Goal: Information Seeking & Learning: Learn about a topic

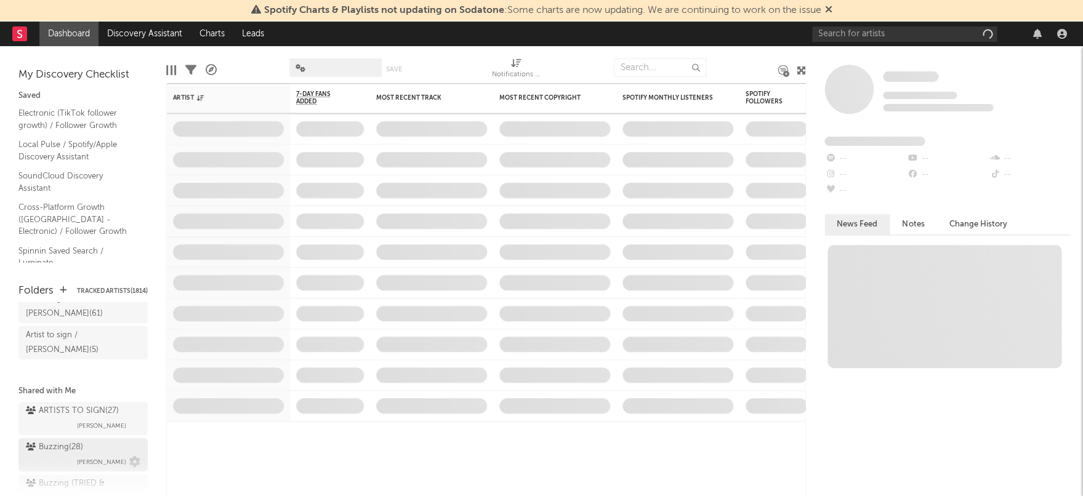
scroll to position [65, 0]
click at [90, 419] on span "[PERSON_NAME]" at bounding box center [101, 454] width 49 height 15
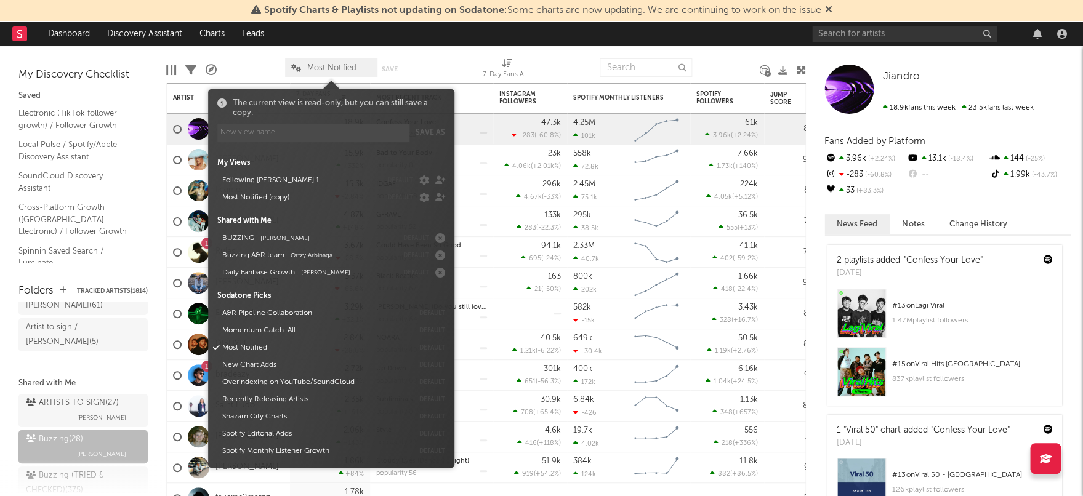
drag, startPoint x: 286, startPoint y: 64, endPoint x: 300, endPoint y: 66, distance: 14.4
click at [288, 65] on span "Most Notified" at bounding box center [331, 67] width 92 height 18
click at [283, 193] on button "Most Notified (copy)" at bounding box center [299, 197] width 163 height 17
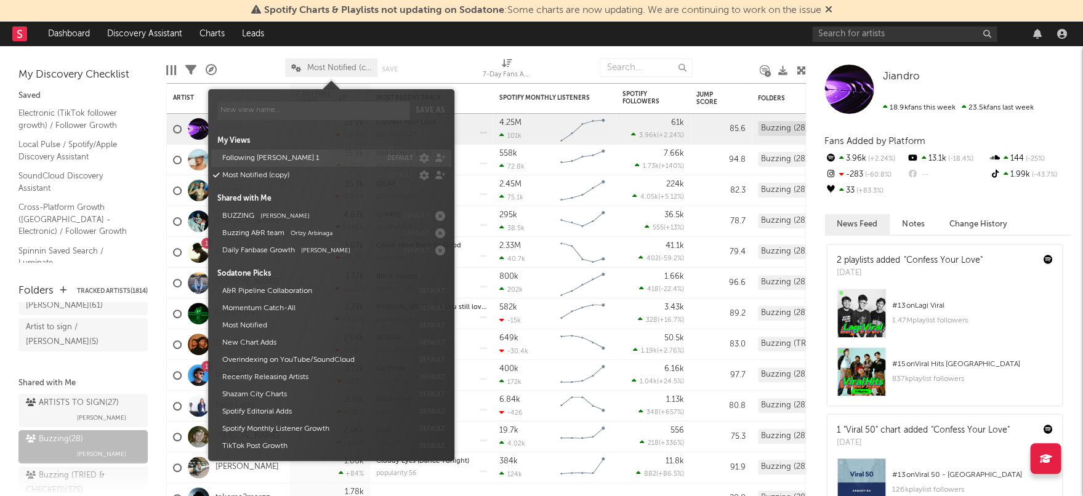
click at [262, 166] on button "Following [PERSON_NAME] 1" at bounding box center [299, 158] width 163 height 17
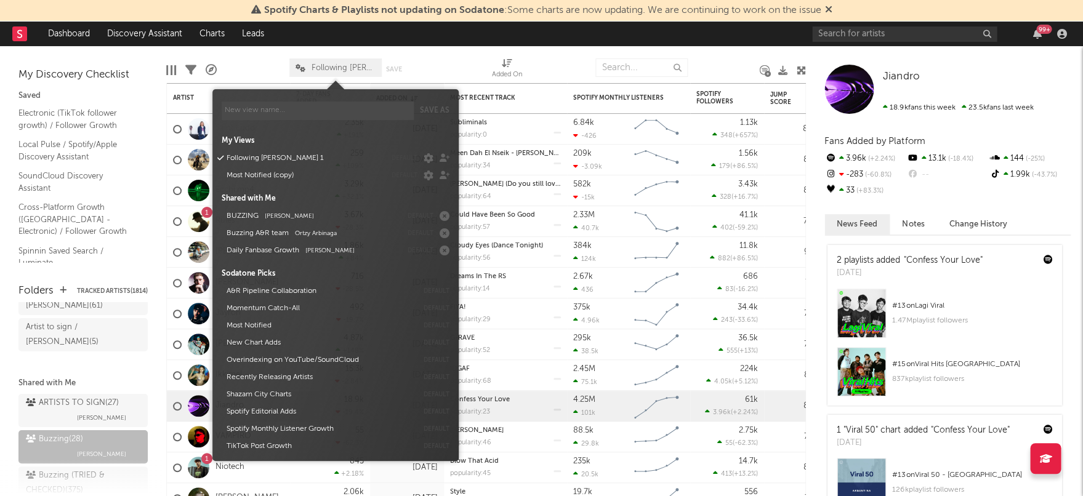
click at [424, 44] on nav "Dashboard Discovery Assistant Charts Leads 99 +" at bounding box center [541, 34] width 1083 height 25
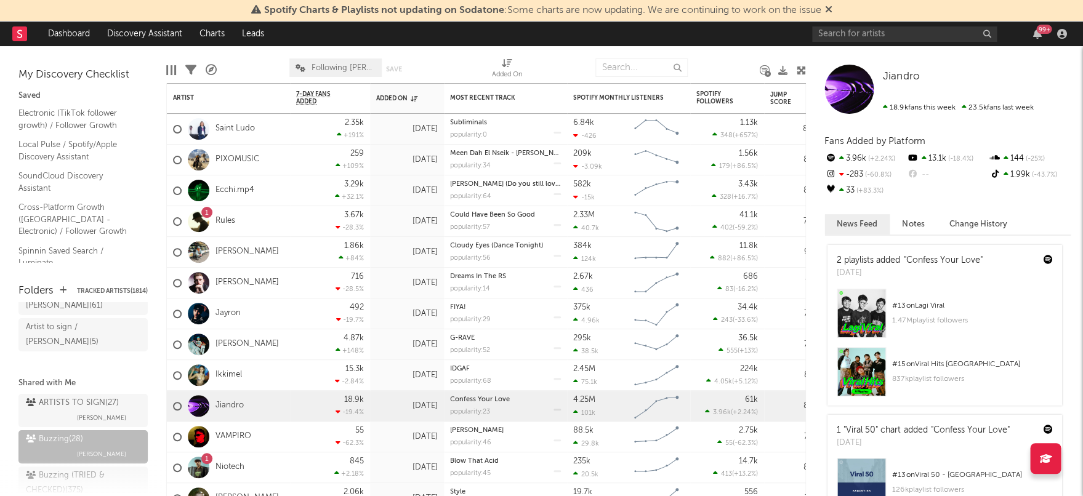
click at [301, 68] on icon at bounding box center [300, 68] width 10 height 8
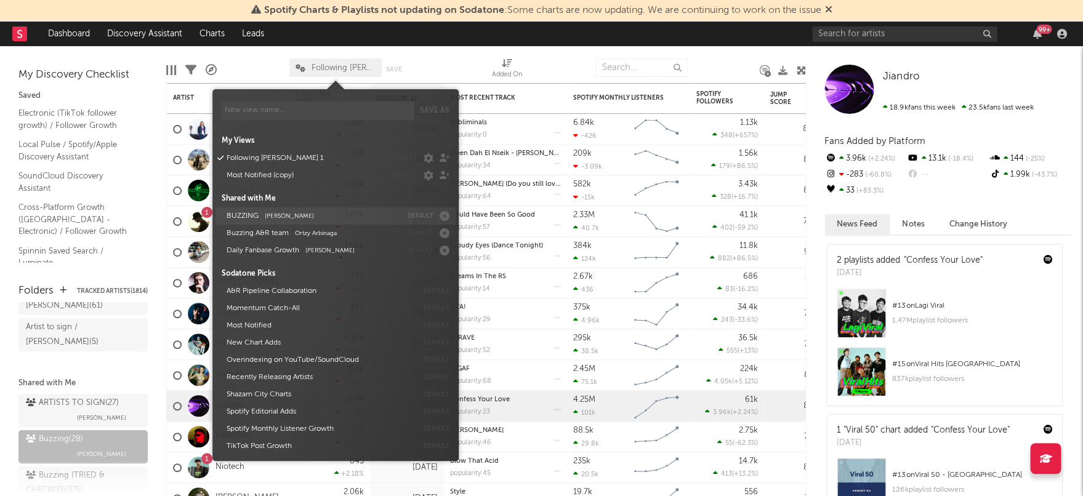
click at [299, 219] on span "[PERSON_NAME]" at bounding box center [289, 216] width 49 height 6
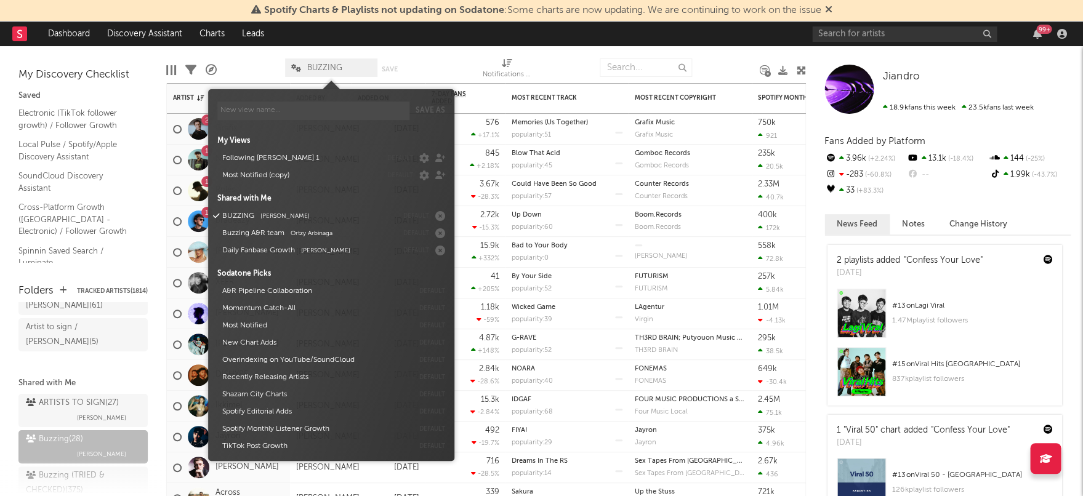
click at [433, 55] on div at bounding box center [448, 67] width 50 height 31
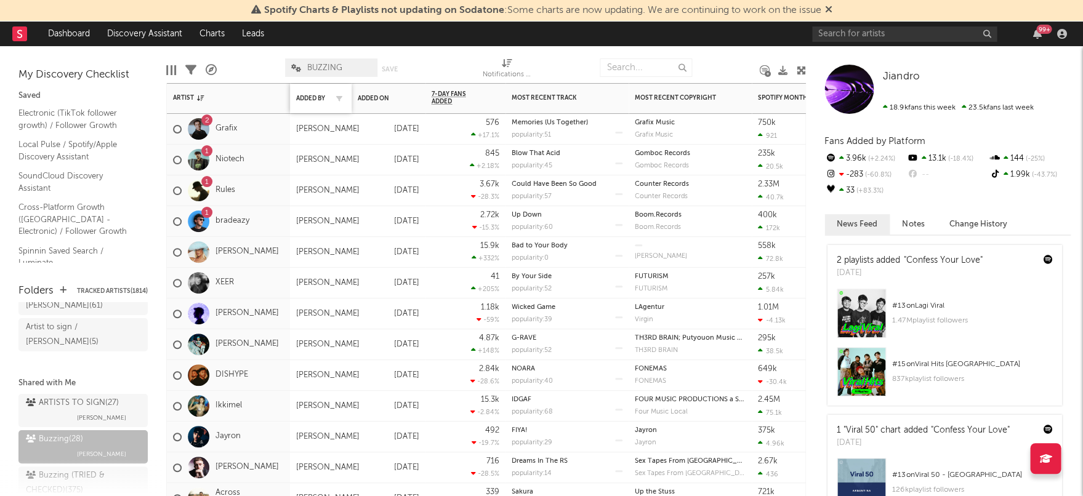
click at [324, 102] on div "Added By" at bounding box center [320, 99] width 49 height 26
click at [311, 98] on div "Added By" at bounding box center [311, 98] width 31 height 7
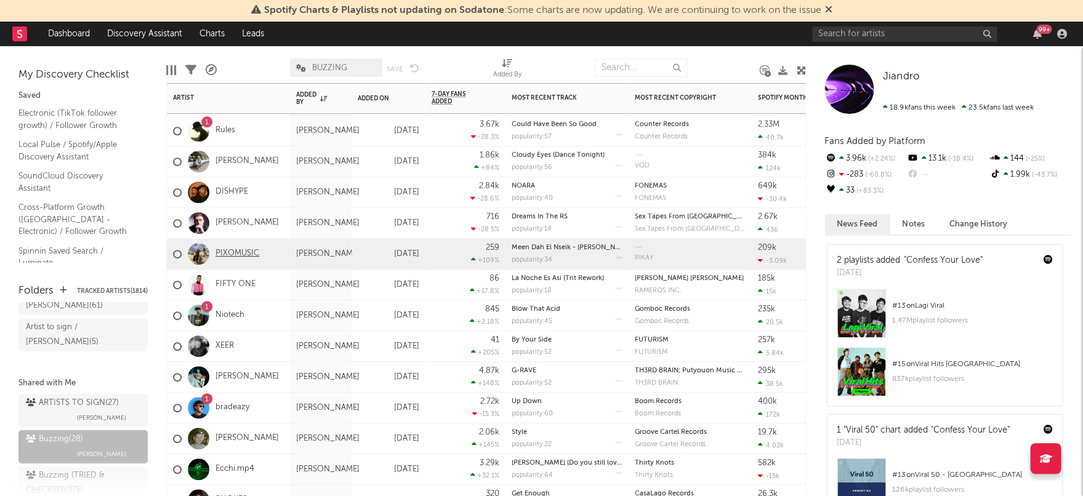
click at [244, 252] on link "PIXOMUSIC" at bounding box center [237, 254] width 44 height 10
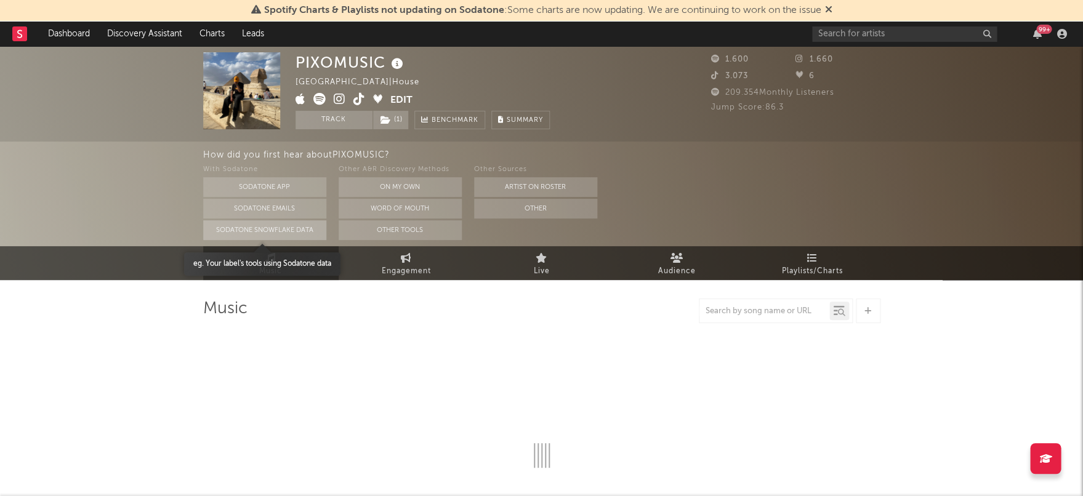
select select "6m"
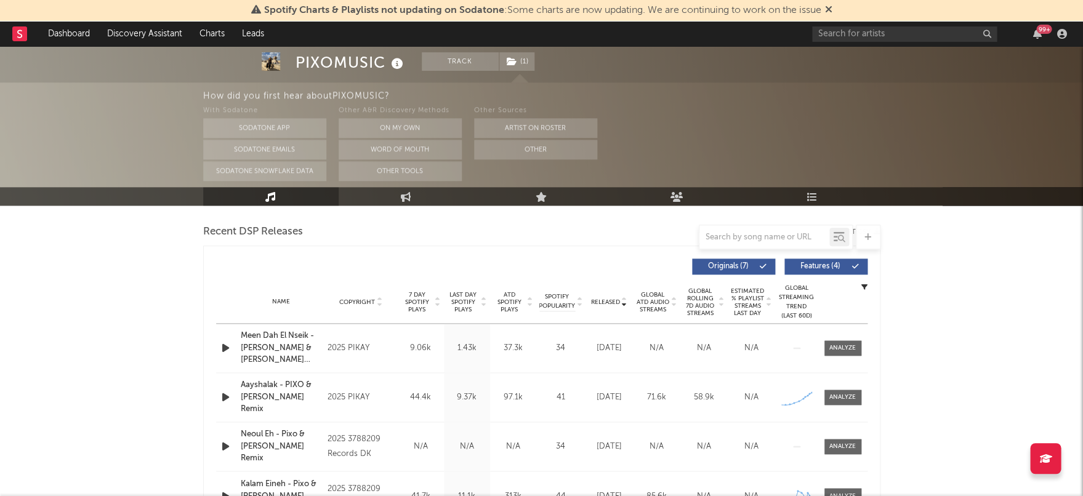
scroll to position [428, 0]
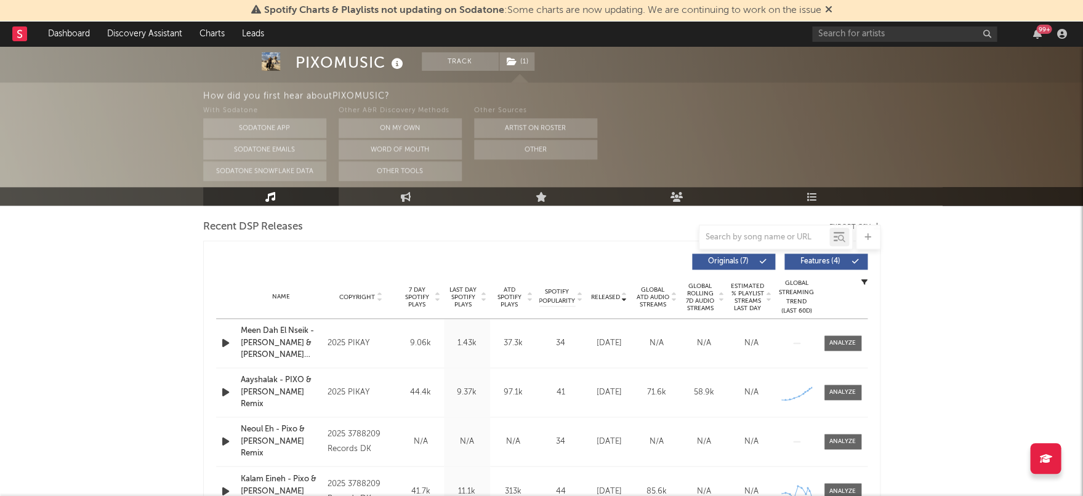
click at [470, 294] on span "Last Day Spotify Plays" at bounding box center [463, 297] width 33 height 22
click at [720, 343] on div at bounding box center [842, 342] width 49 height 15
click at [720, 343] on div at bounding box center [842, 343] width 26 height 9
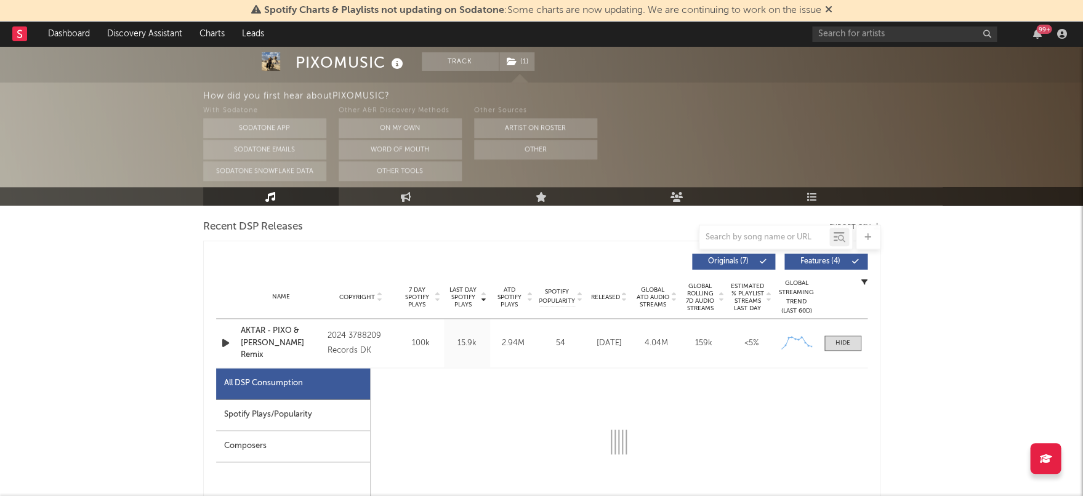
drag, startPoint x: 263, startPoint y: 416, endPoint x: 265, endPoint y: 396, distance: 20.4
click at [263, 416] on div "Spotify Plays/Popularity" at bounding box center [293, 414] width 154 height 31
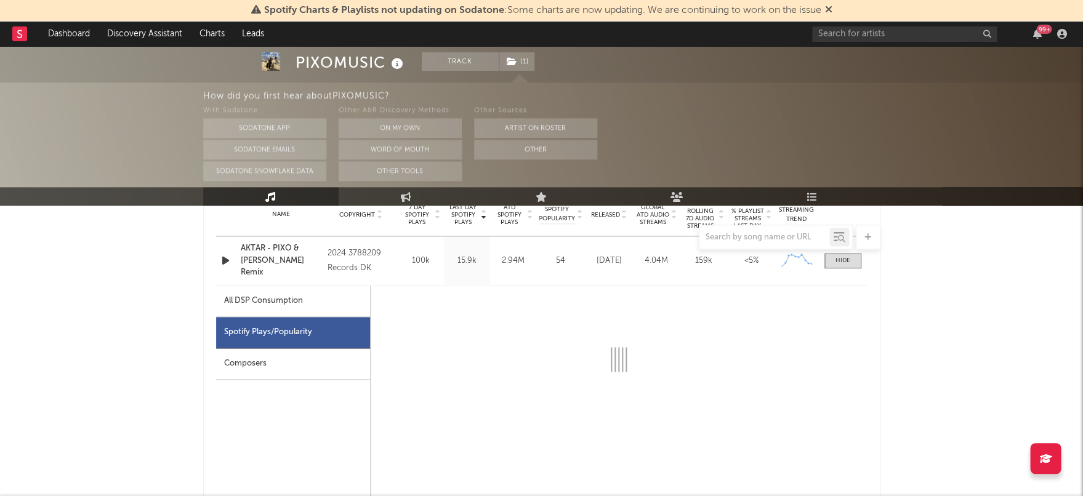
scroll to position [558, 0]
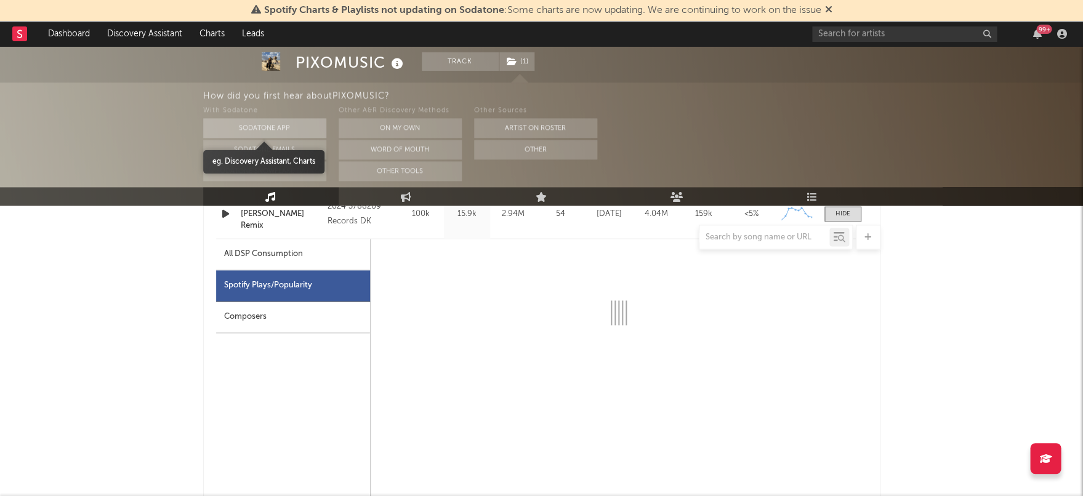
click at [288, 130] on button "Sodatone App" at bounding box center [264, 128] width 123 height 20
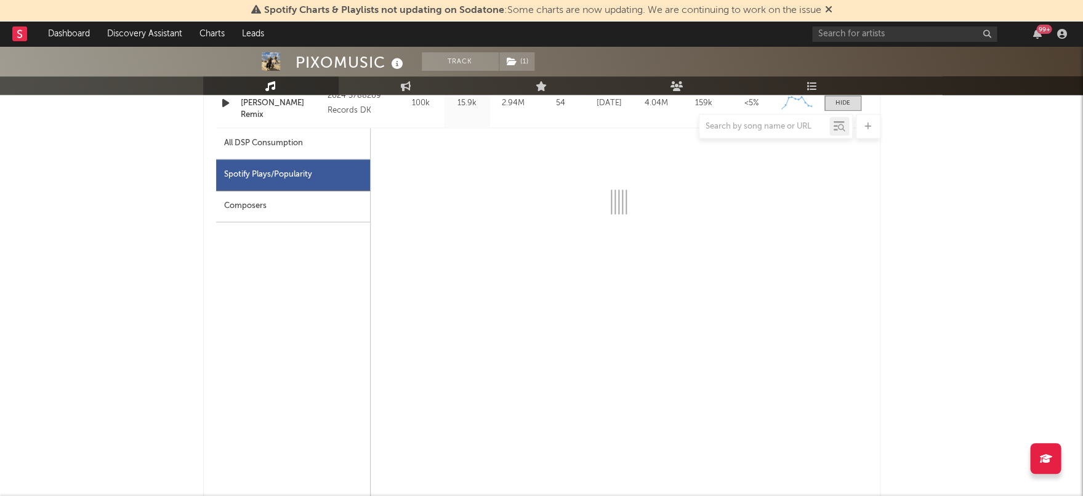
select select "6m"
select select "1w"
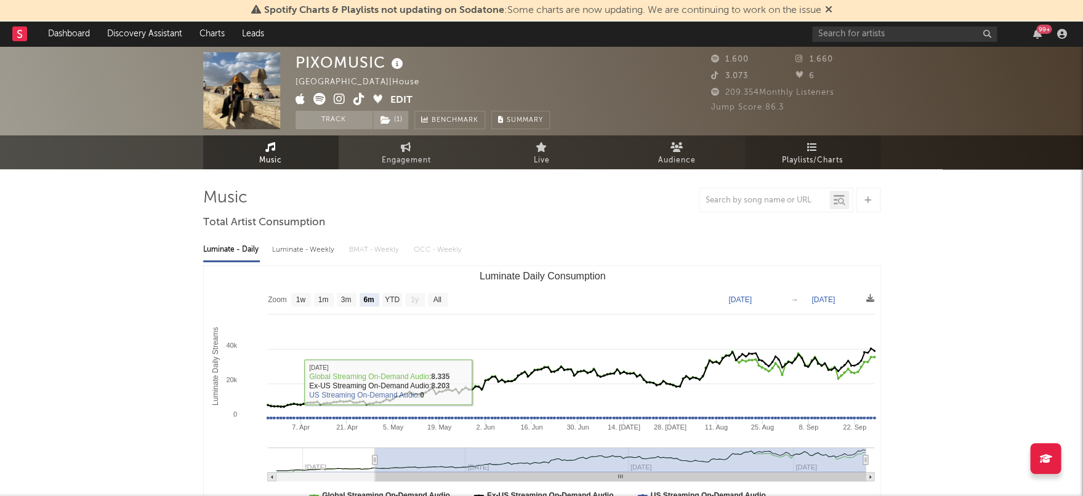
scroll to position [0, 0]
click at [720, 156] on span "Playlists/Charts" at bounding box center [812, 160] width 61 height 15
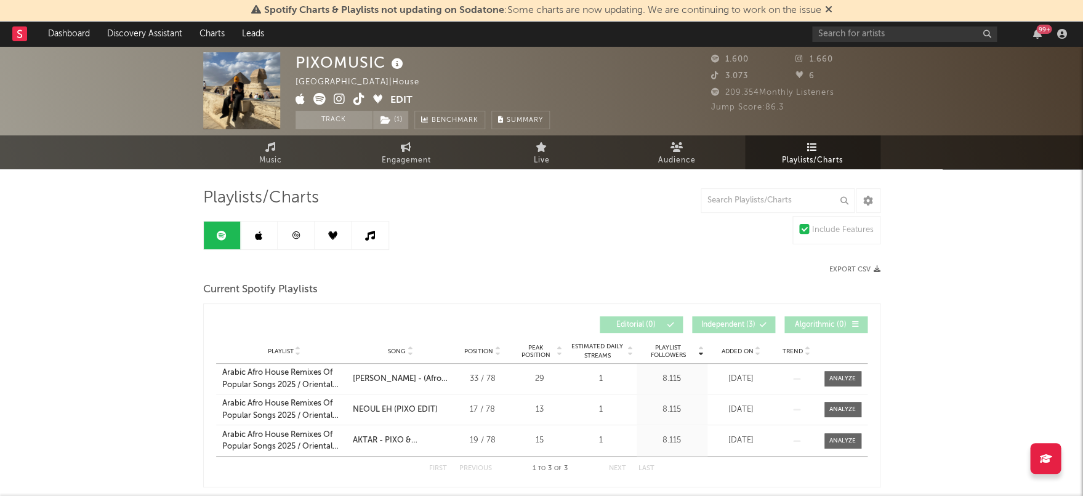
click at [291, 235] on icon at bounding box center [295, 235] width 9 height 9
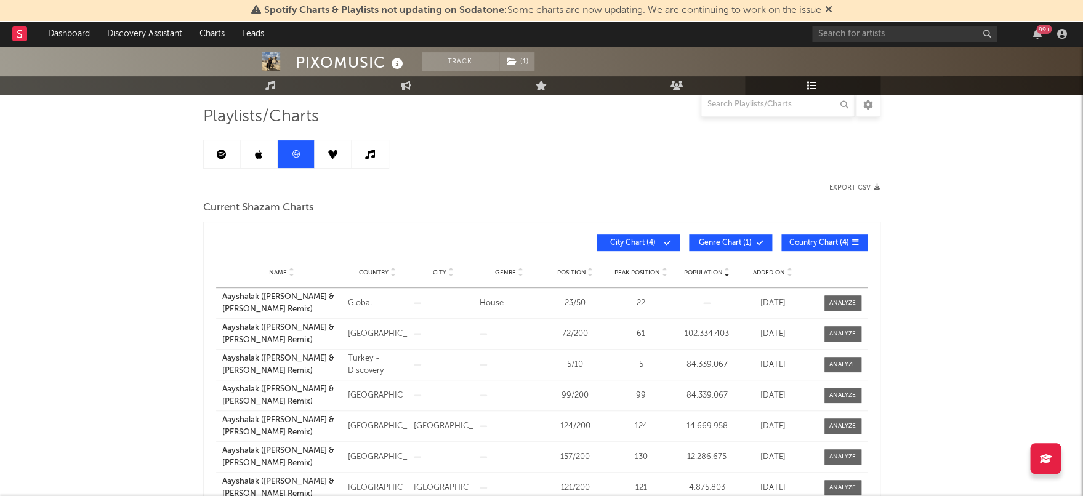
scroll to position [88, 0]
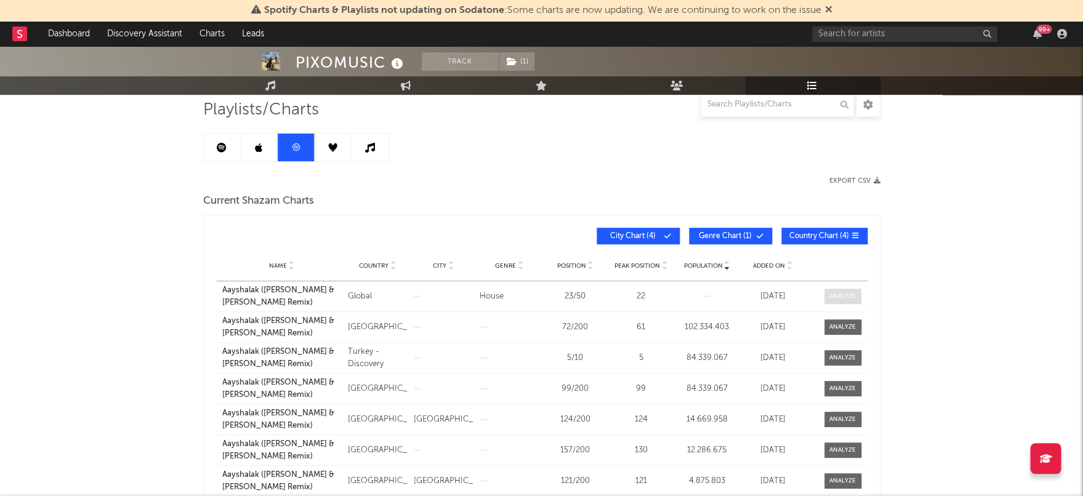
click at [720, 295] on div at bounding box center [842, 296] width 26 height 9
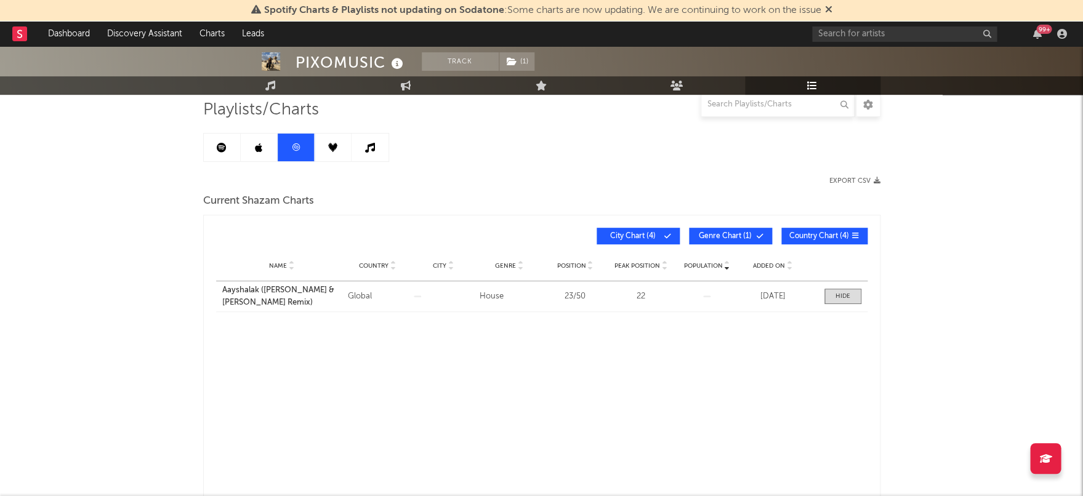
select select "All"
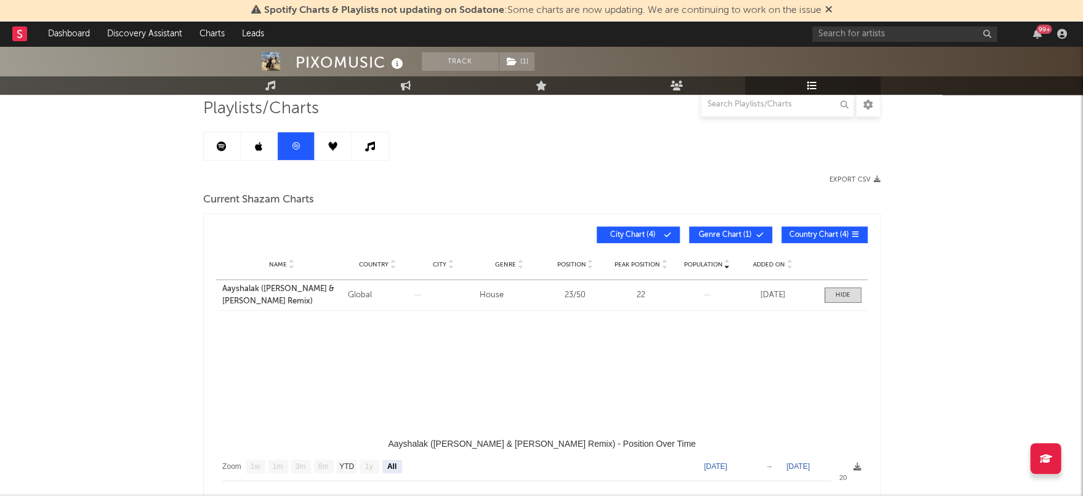
select select "1w"
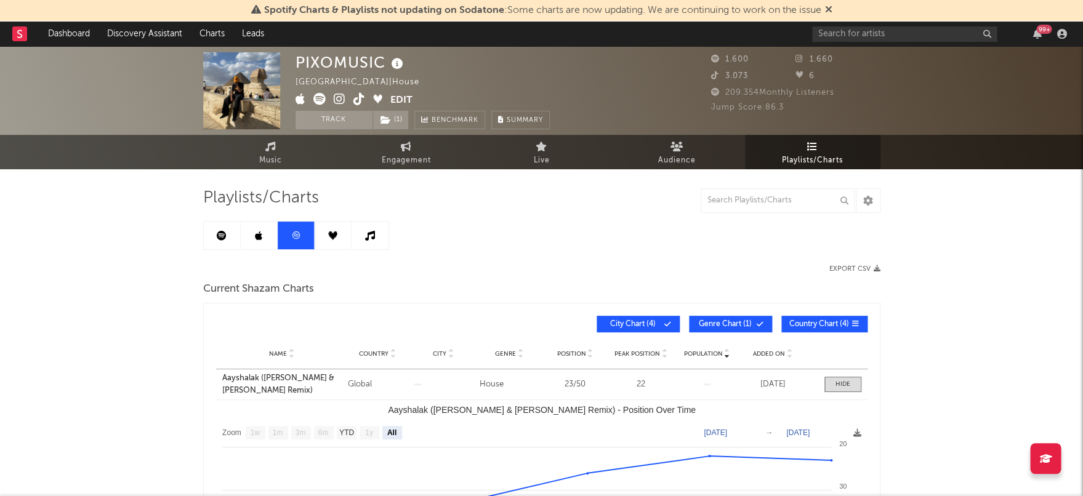
scroll to position [0, 0]
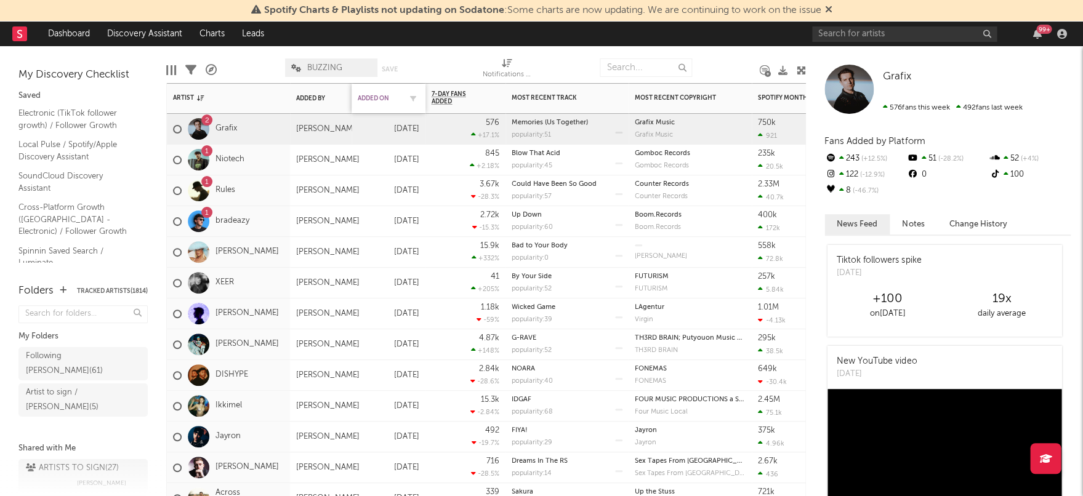
click at [384, 97] on div "Added On" at bounding box center [379, 98] width 43 height 7
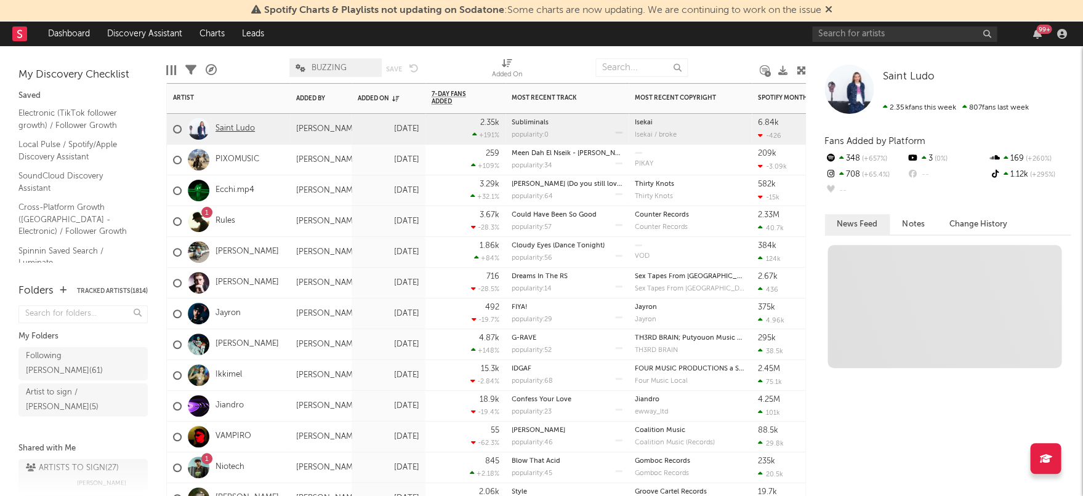
click at [244, 126] on link "Saint Ludo" at bounding box center [234, 129] width 39 height 10
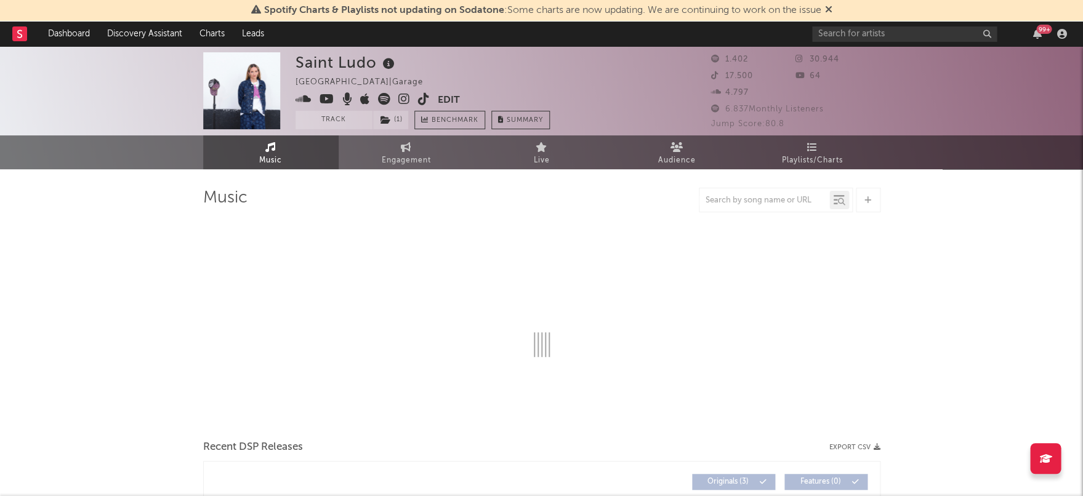
select select "1w"
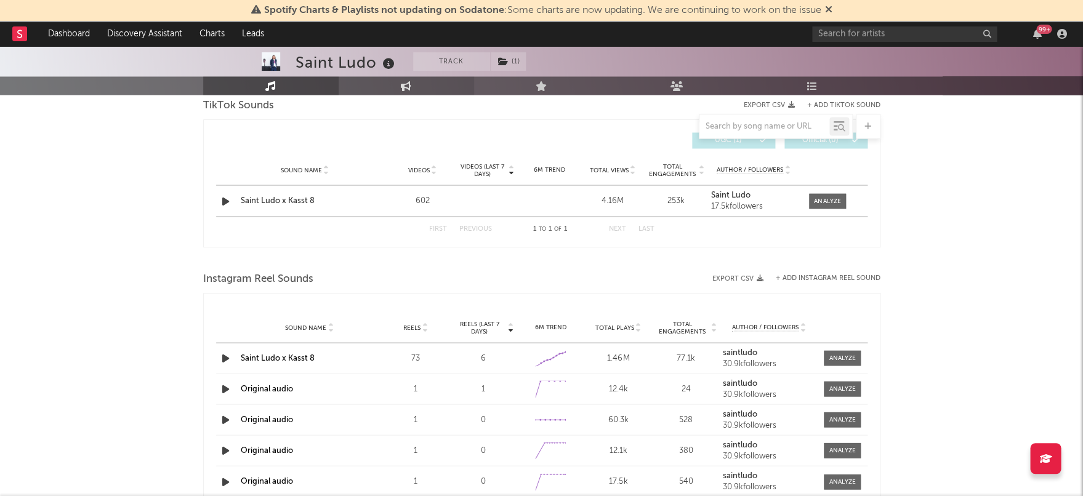
scroll to position [740, 0]
click at [221, 209] on div "Sound Name Saint Ludo x Kasst 8 Videos 602 Videos (last 7 days) Weekly Growth %…" at bounding box center [541, 201] width 651 height 31
click at [225, 204] on icon "button" at bounding box center [225, 202] width 13 height 15
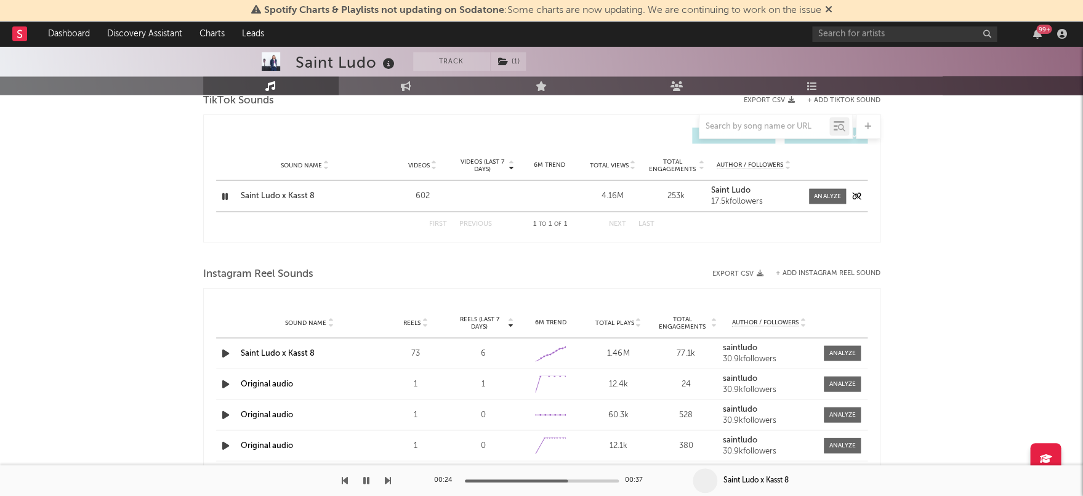
scroll to position [748, 0]
click at [720, 203] on div "Sound Name Saint Ludo x Kasst 8 Videos 602 Videos (last 7 days) Weekly Growth %…" at bounding box center [541, 194] width 651 height 31
click at [720, 201] on div "Sound Name Saint Ludo x Kasst 8 Videos 602 Videos (last 7 days) Weekly Growth %…" at bounding box center [541, 194] width 651 height 31
click at [720, 195] on div at bounding box center [827, 194] width 26 height 9
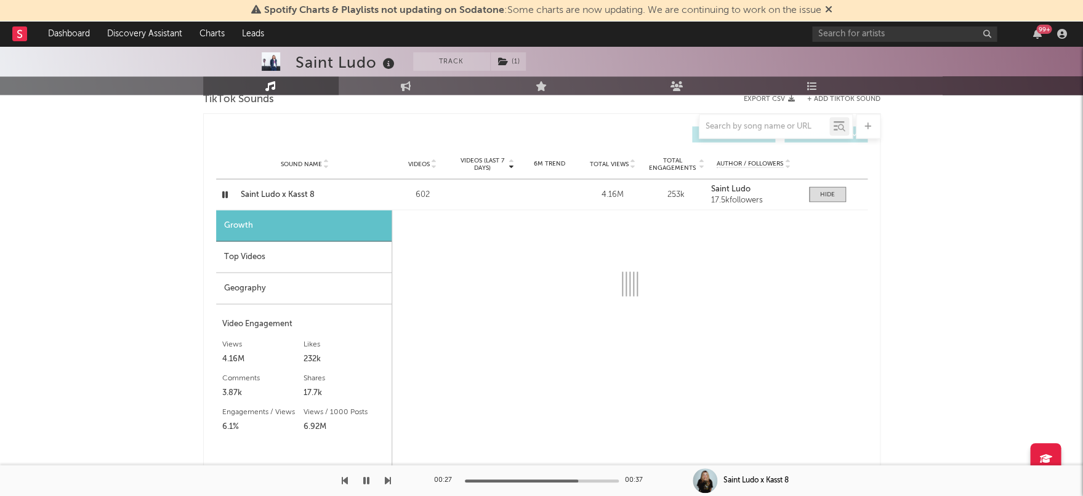
click at [316, 263] on div "Top Videos" at bounding box center [303, 256] width 175 height 31
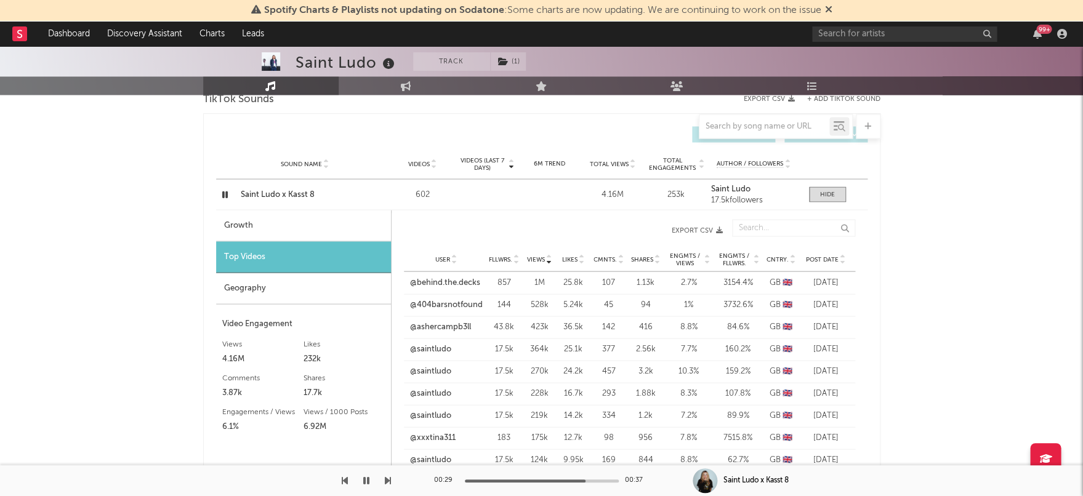
click at [720, 255] on span "Post Date" at bounding box center [822, 258] width 33 height 7
click at [536, 255] on span "Views" at bounding box center [536, 258] width 18 height 7
click at [457, 280] on link "@behind.the.decks" at bounding box center [445, 282] width 70 height 12
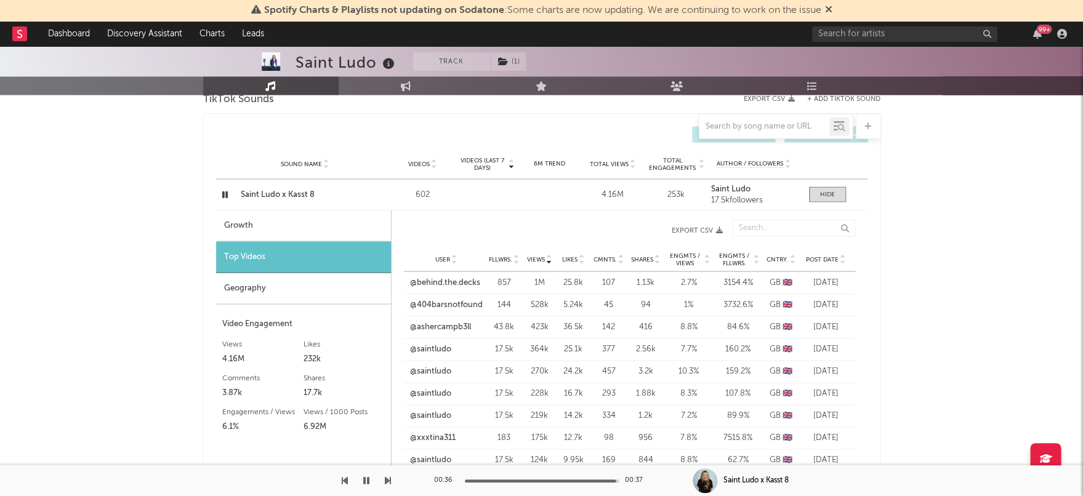
drag, startPoint x: 451, startPoint y: 302, endPoint x: 453, endPoint y: 334, distance: 32.7
click at [451, 302] on link "@404barsnotfound" at bounding box center [446, 305] width 73 height 12
click at [456, 326] on link "@ashercampb3ll" at bounding box center [440, 327] width 61 height 12
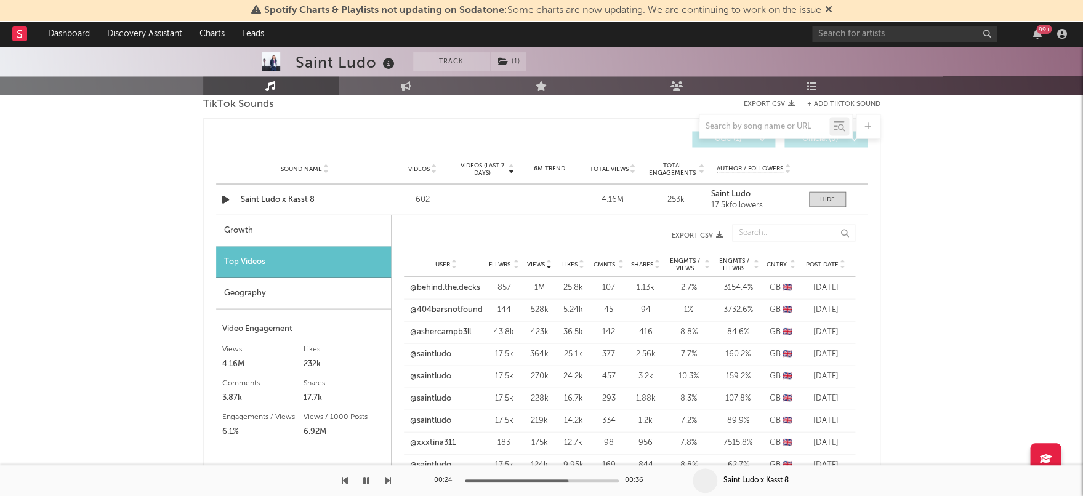
scroll to position [742, 0]
click at [361, 419] on button "button" at bounding box center [366, 480] width 12 height 31
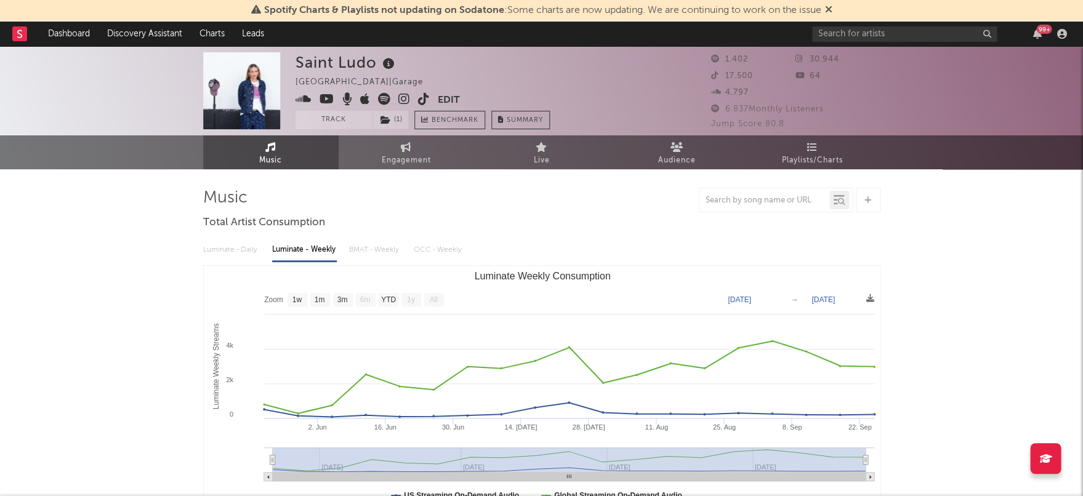
scroll to position [0, 0]
click at [720, 158] on span "Playlists/Charts" at bounding box center [812, 160] width 61 height 15
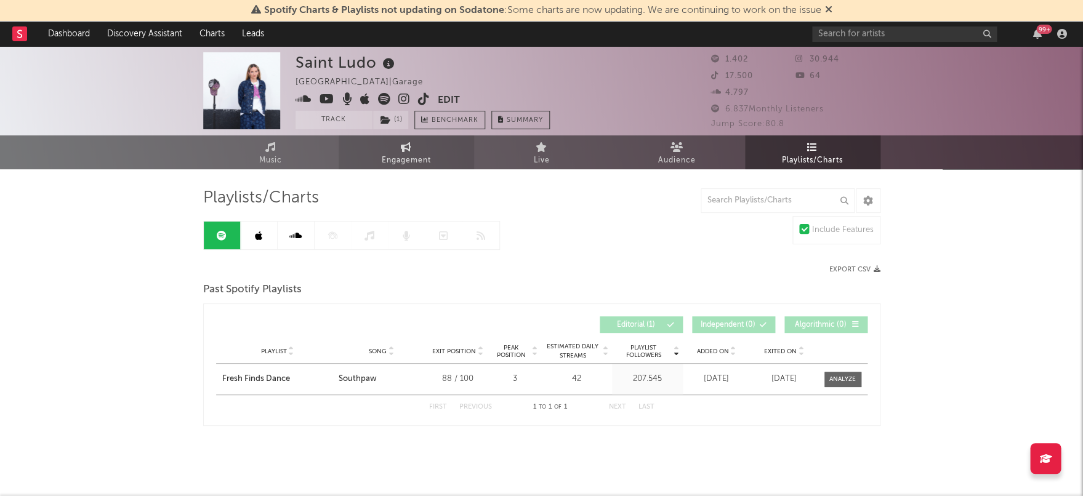
click at [395, 154] on span "Engagement" at bounding box center [406, 160] width 49 height 15
select select "1w"
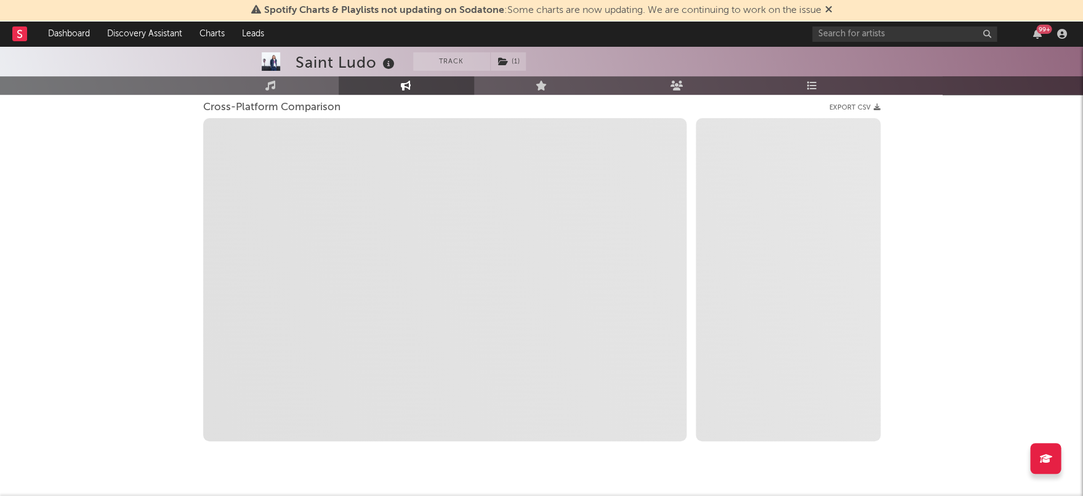
scroll to position [178, 0]
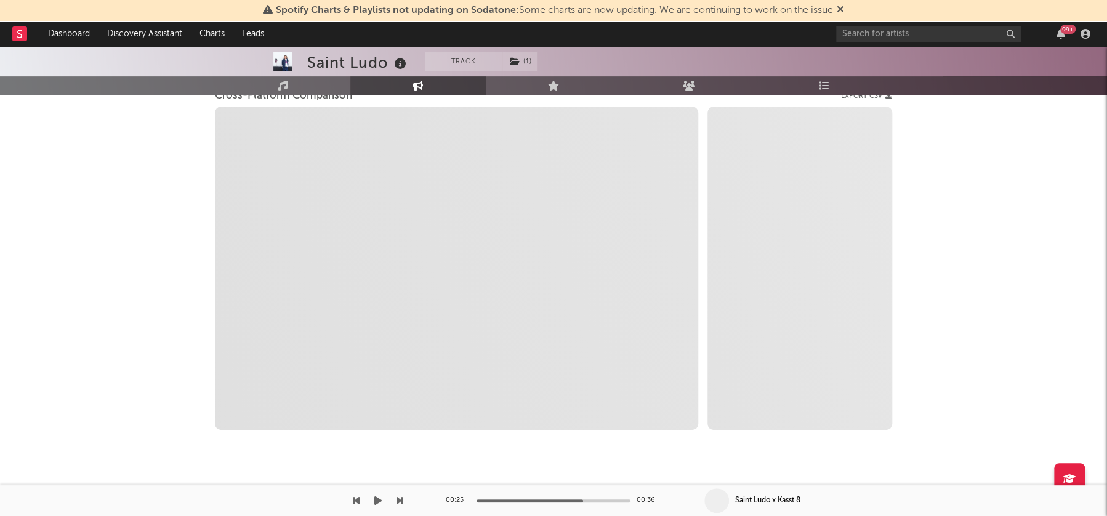
select select "1m"
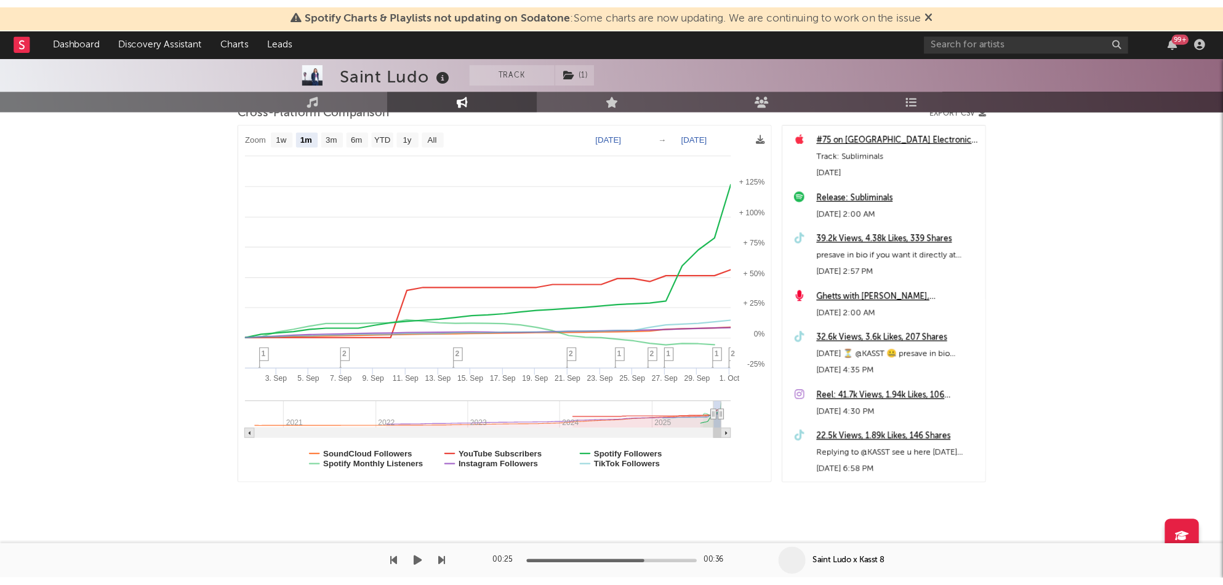
scroll to position [107, 0]
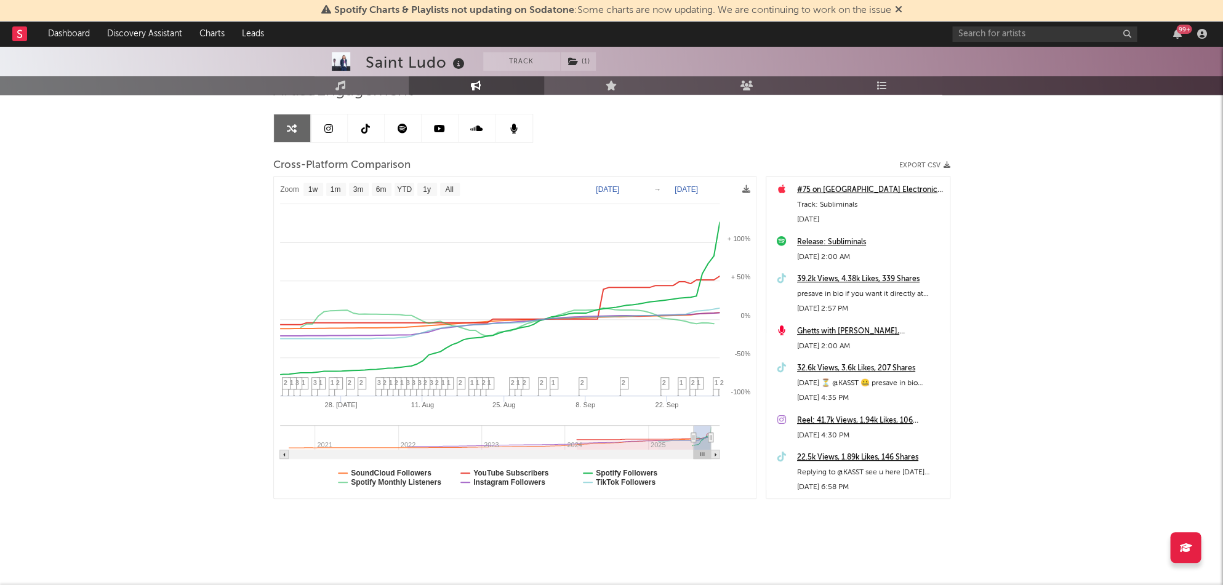
type input "[DATE]"
drag, startPoint x: 701, startPoint y: 435, endPoint x: 692, endPoint y: 435, distance: 9.3
click at [692, 419] on icon at bounding box center [691, 437] width 5 height 9
select select "1w"
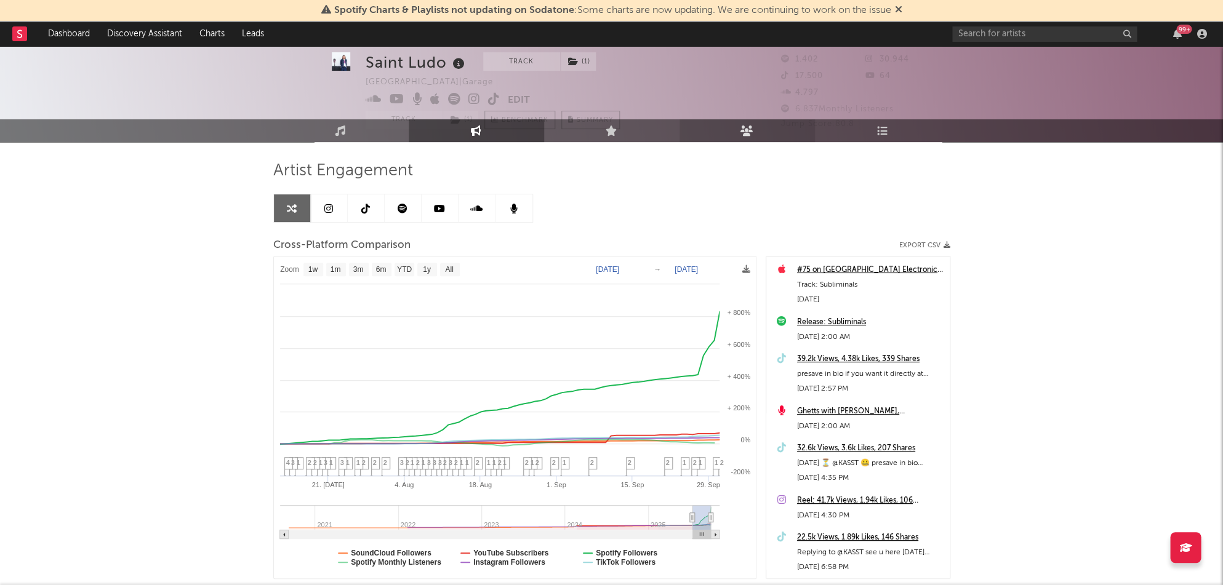
scroll to position [26, 0]
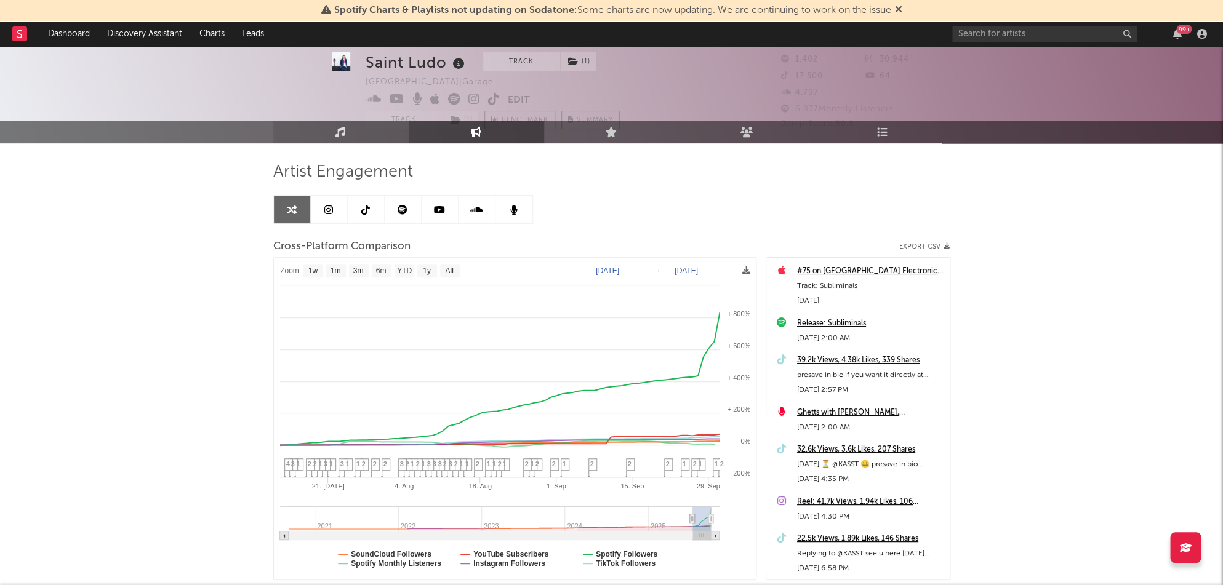
click at [326, 123] on link "Music" at bounding box center [340, 132] width 135 height 23
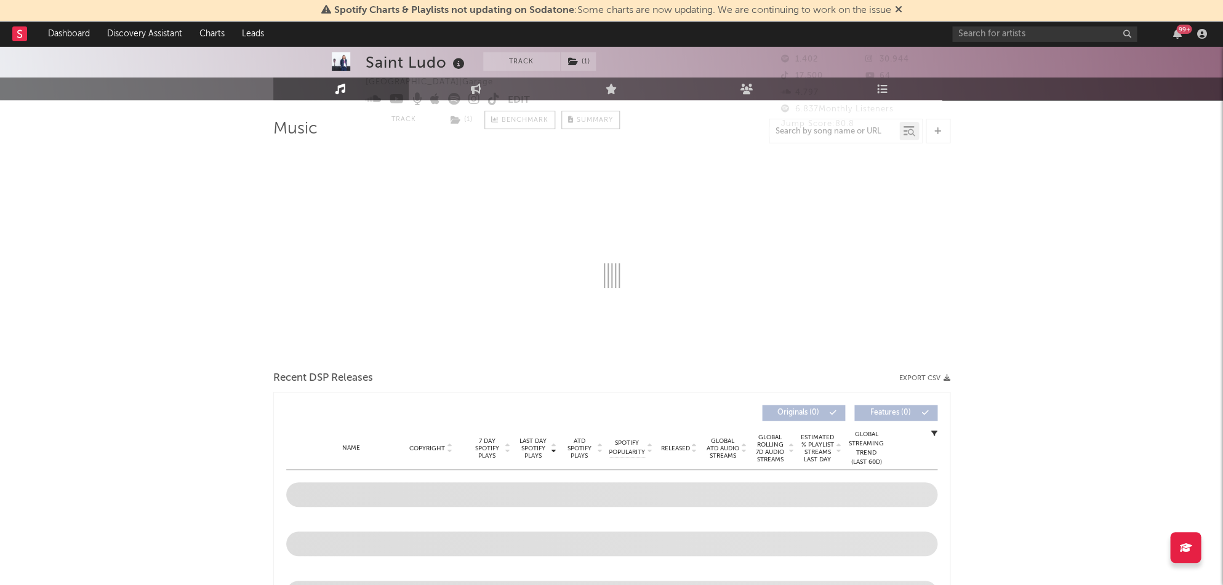
scroll to position [318, 0]
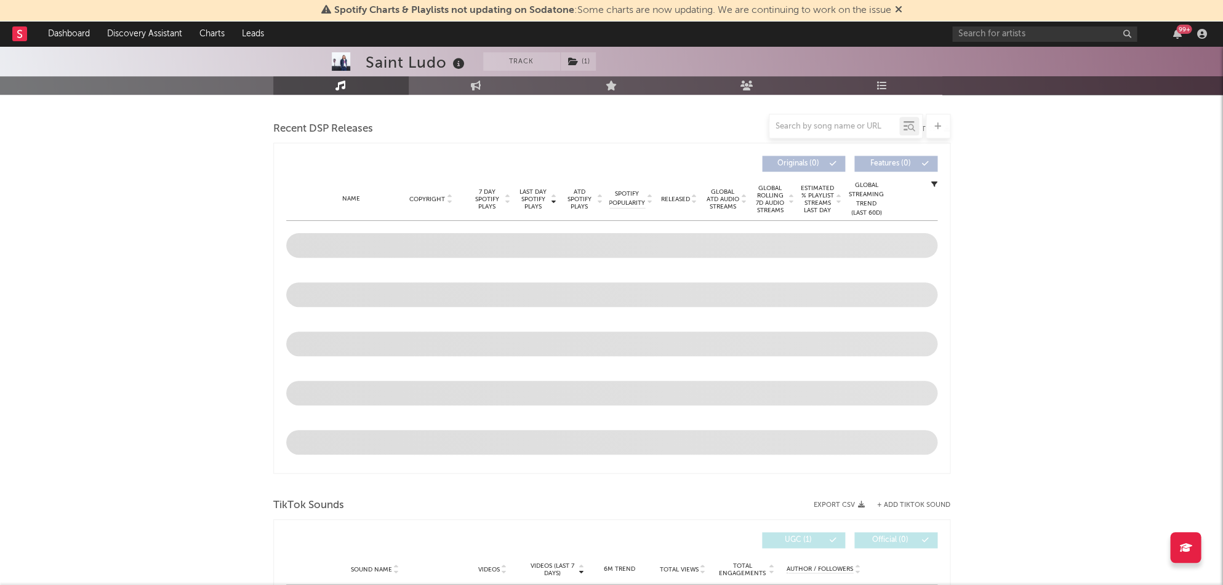
select select "1w"
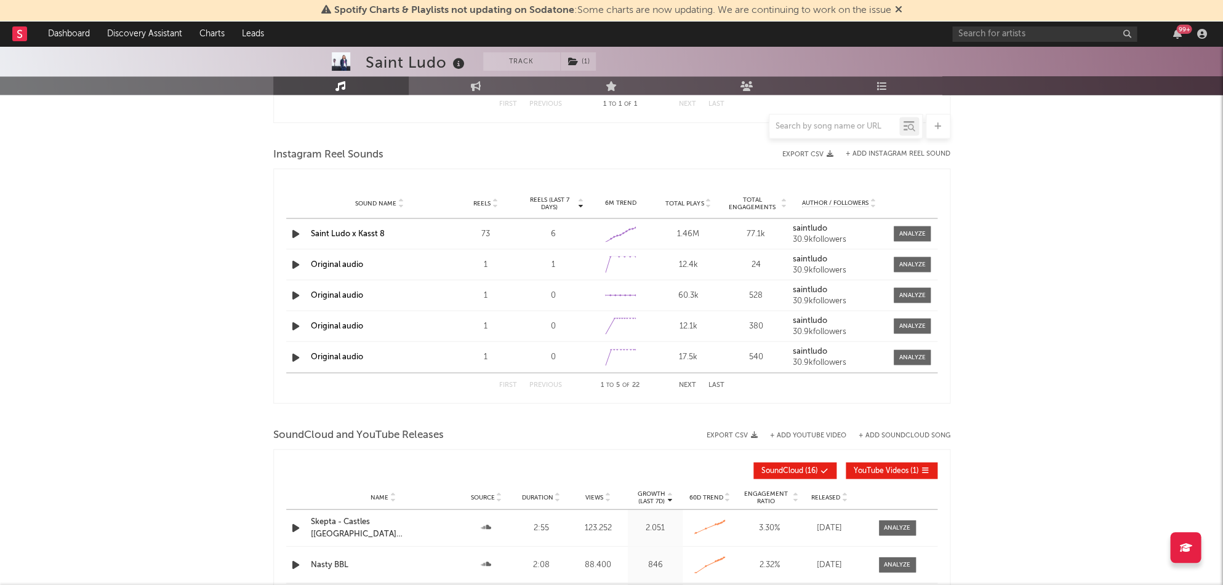
scroll to position [875, 0]
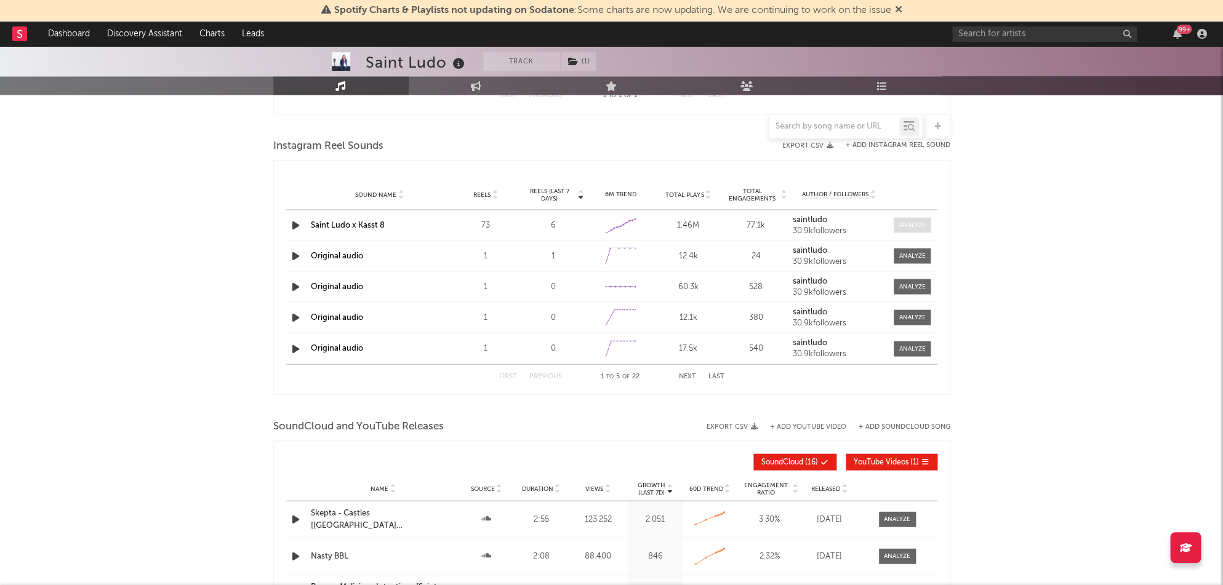
click at [720, 223] on div at bounding box center [912, 224] width 26 height 9
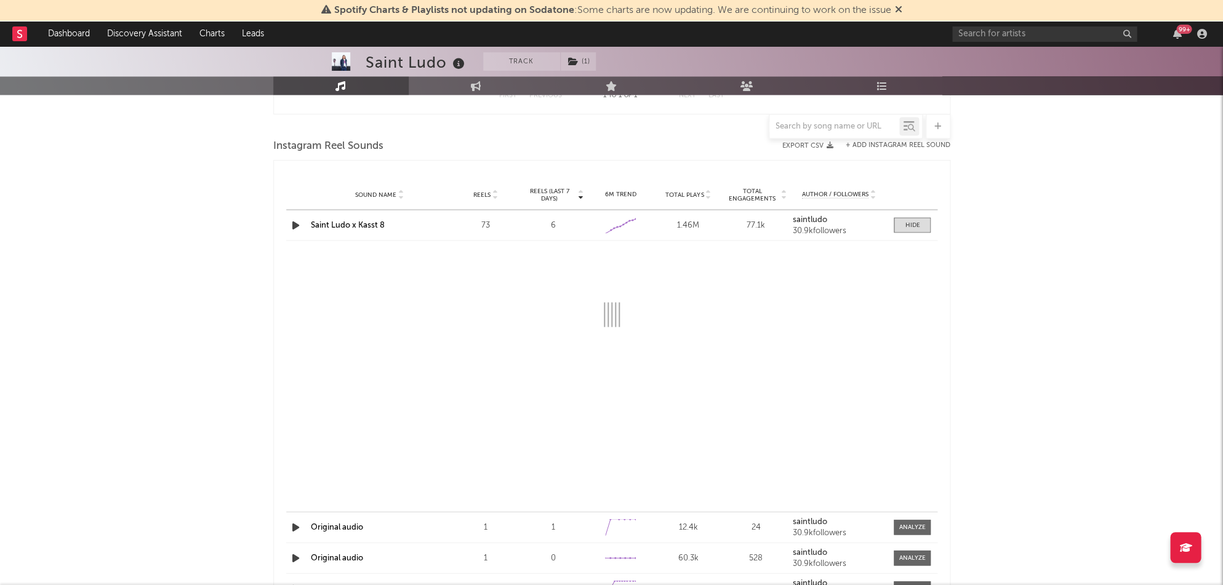
select select "1w"
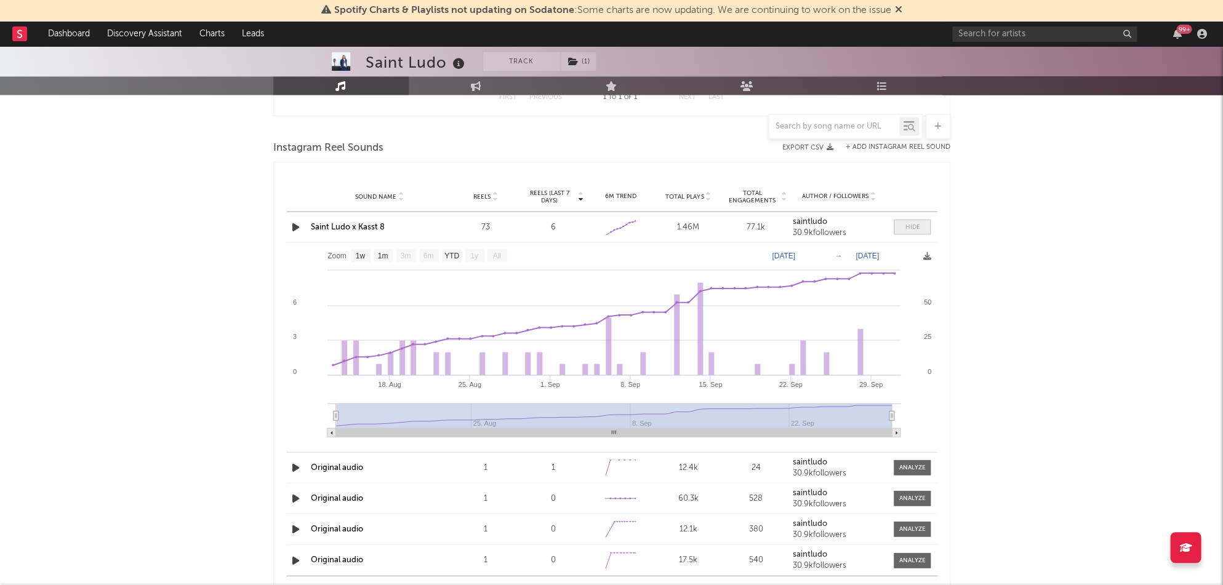
click at [720, 221] on span at bounding box center [912, 226] width 37 height 15
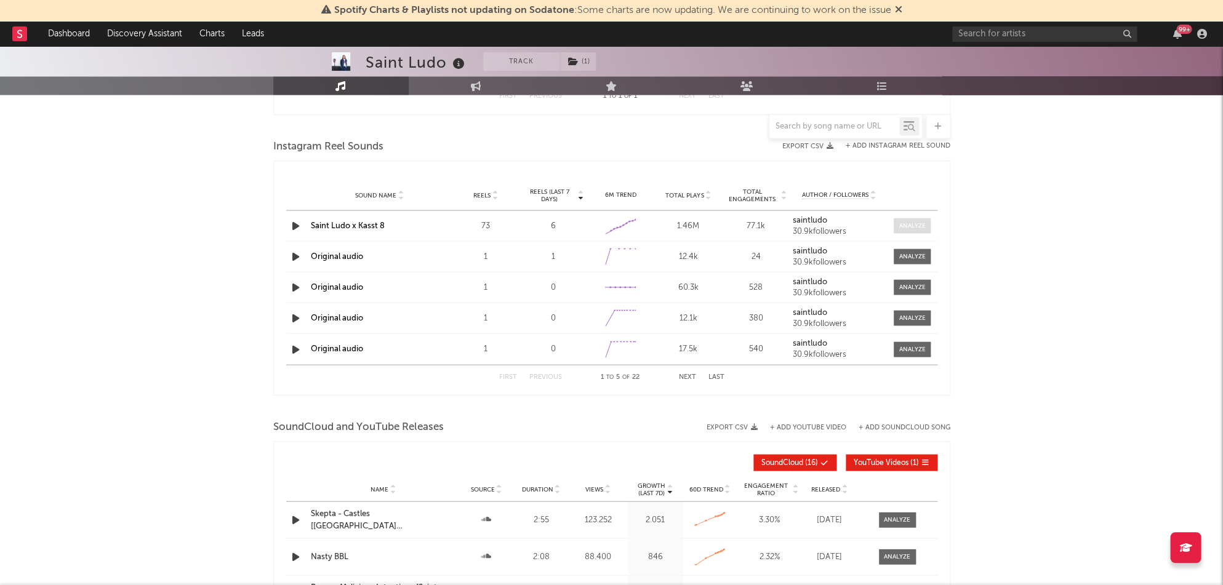
scroll to position [875, 0]
click at [720, 221] on div at bounding box center [912, 224] width 26 height 9
select select "1w"
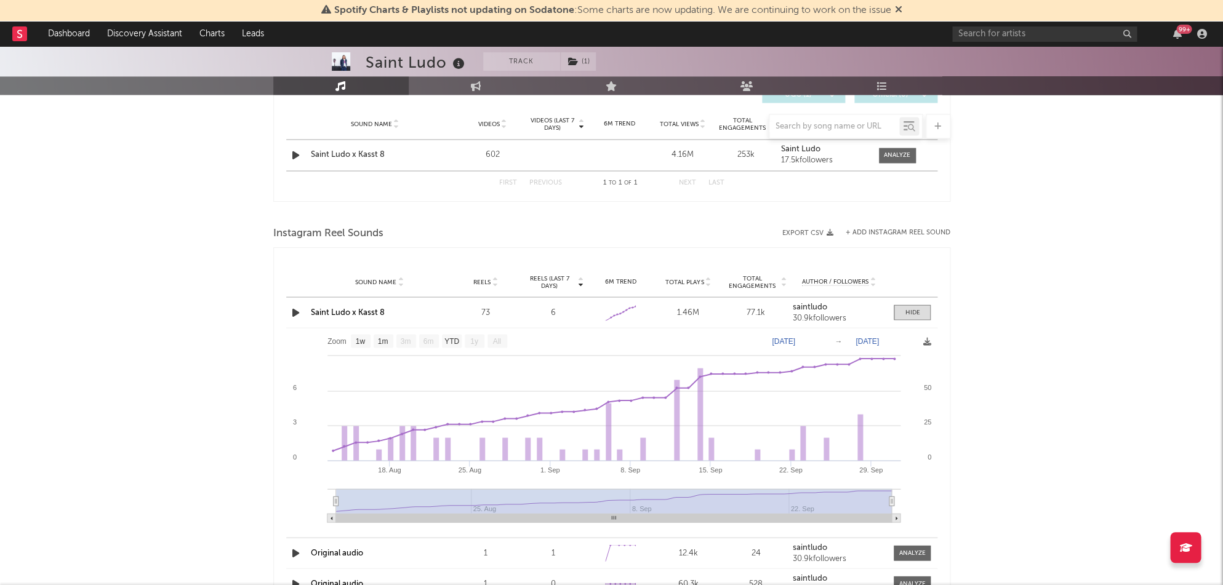
scroll to position [513, 0]
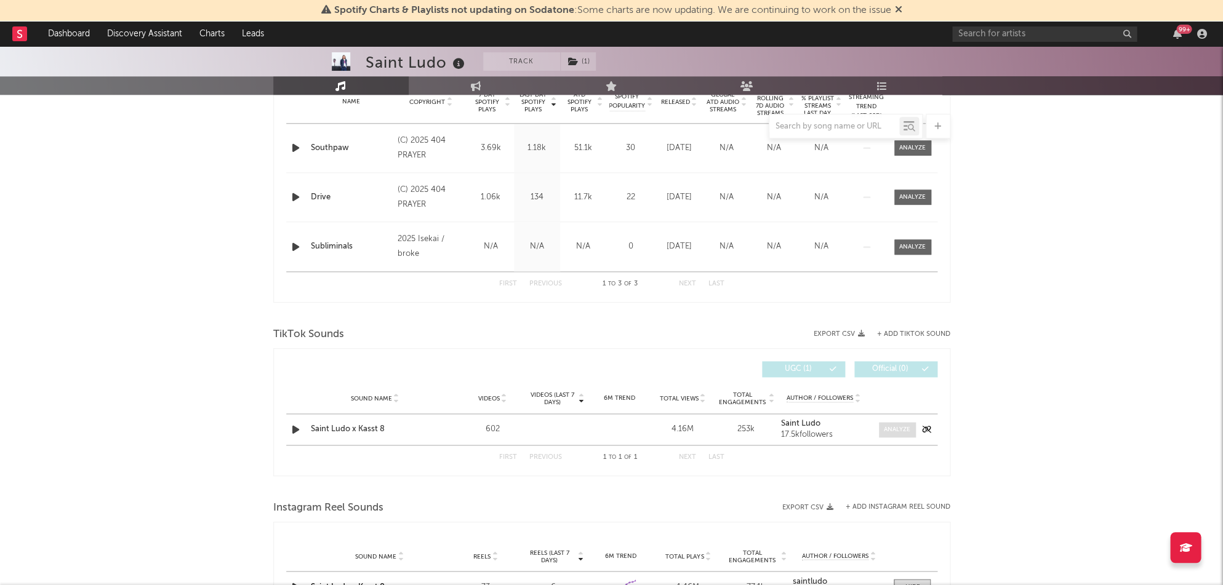
click at [720, 419] on div at bounding box center [897, 429] width 26 height 9
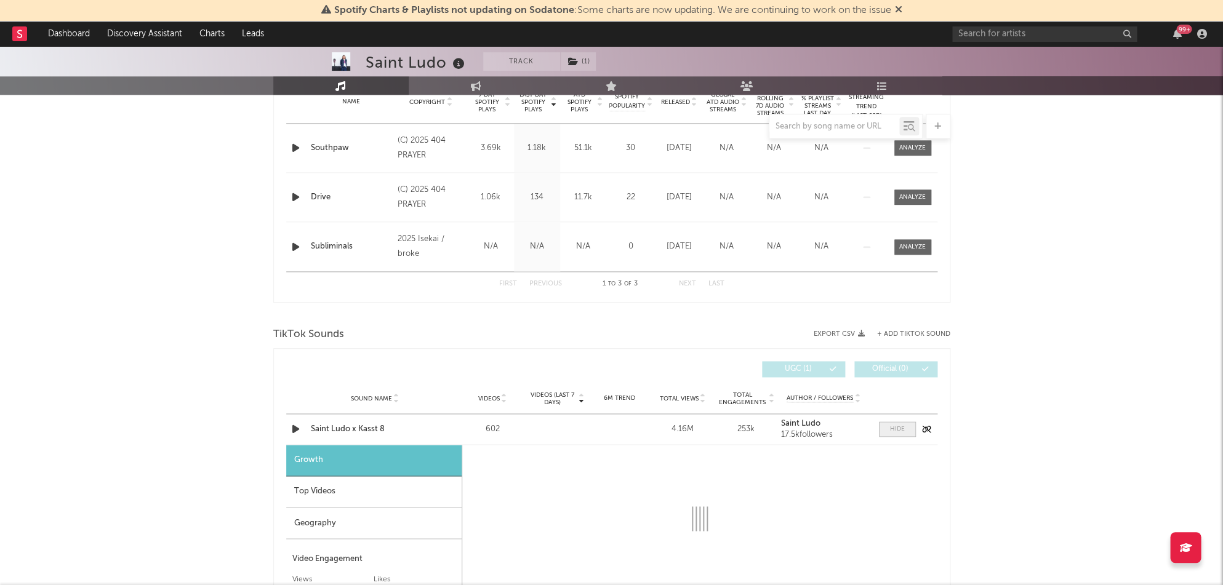
select select "1w"
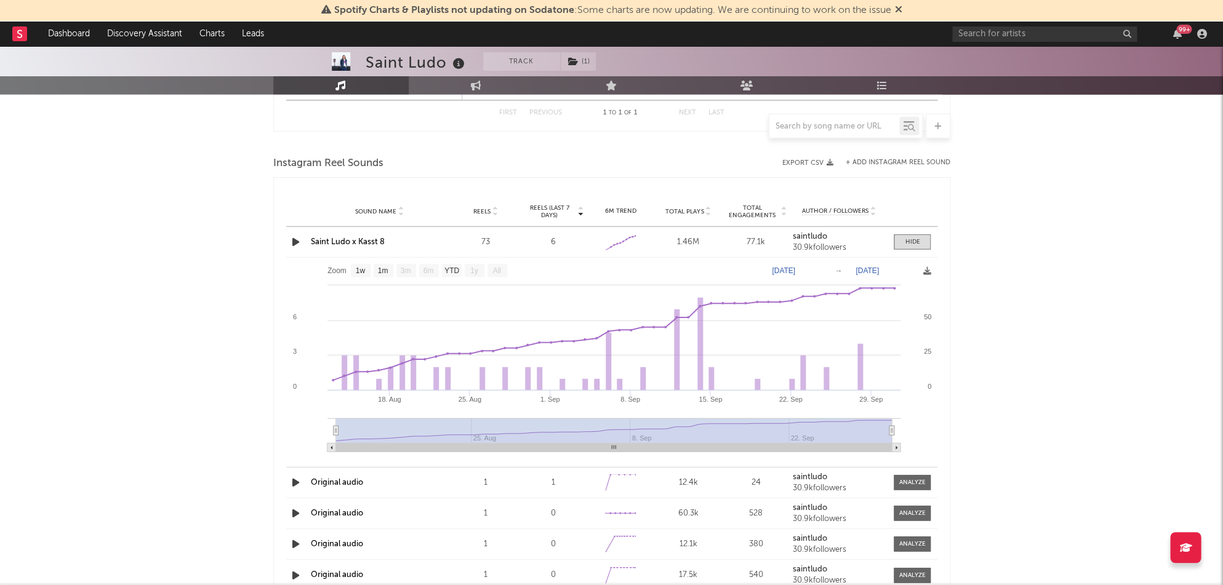
scroll to position [1198, 0]
click at [451, 67] on icon at bounding box center [459, 63] width 18 height 17
click at [454, 66] on icon at bounding box center [459, 63] width 18 height 17
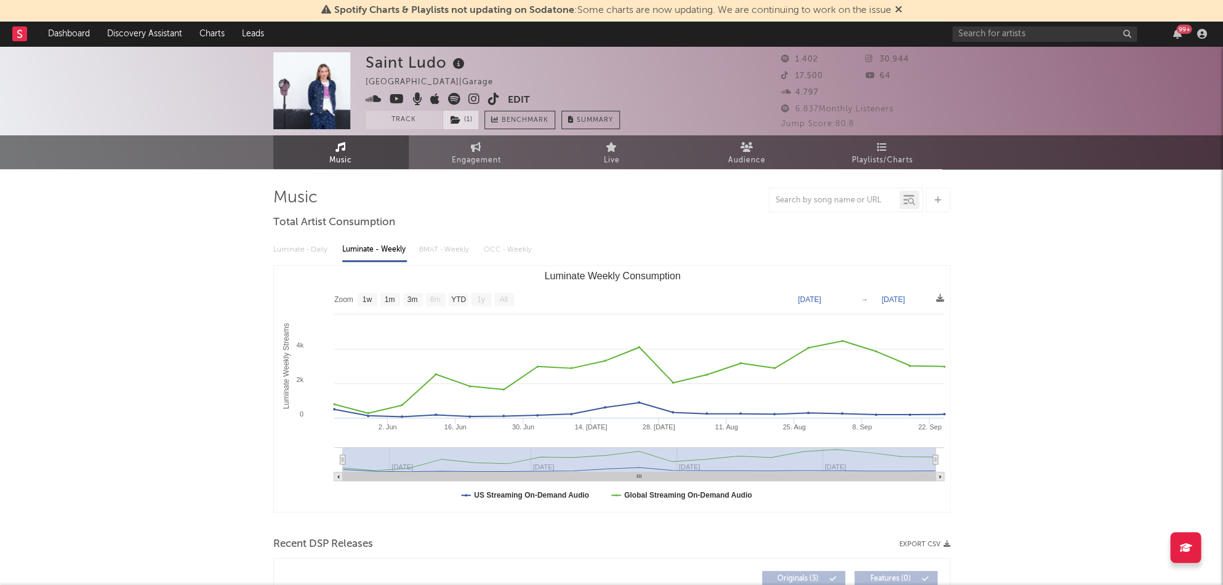
scroll to position [0, 0]
